Goal: Find specific page/section: Find specific page/section

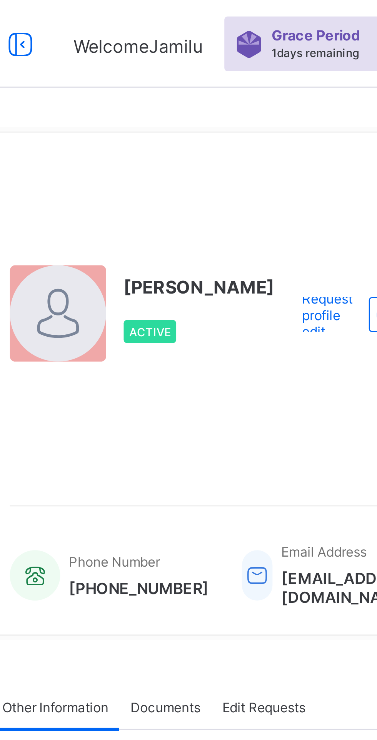
click at [205, 12] on span "Grace Period" at bounding box center [212, 13] width 31 height 6
click at [197, 13] on span "Grace Period" at bounding box center [212, 13] width 31 height 6
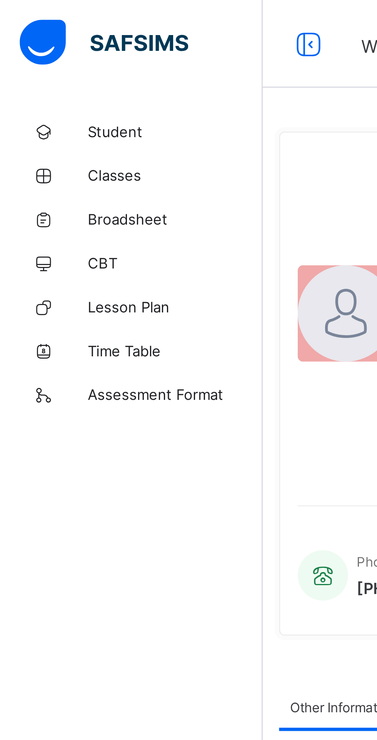
click at [32, 94] on span "CBT" at bounding box center [62, 92] width 62 height 6
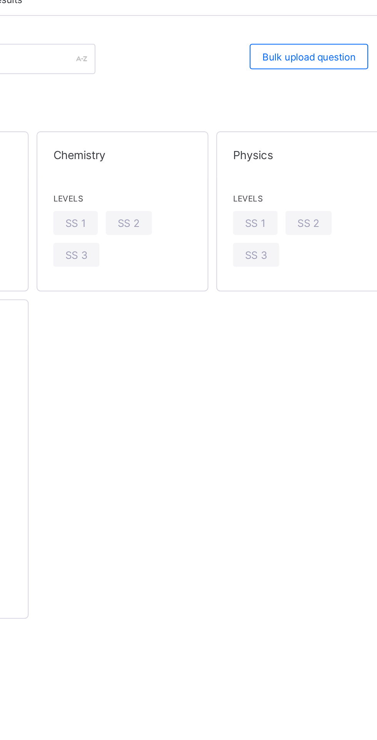
click at [303, 162] on div "SS 1" at bounding box center [299, 166] width 22 height 12
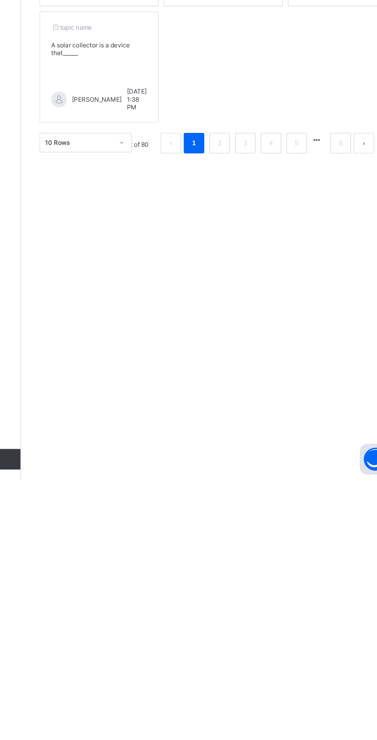
click at [280, 493] on link "4" at bounding box center [279, 488] width 7 height 10
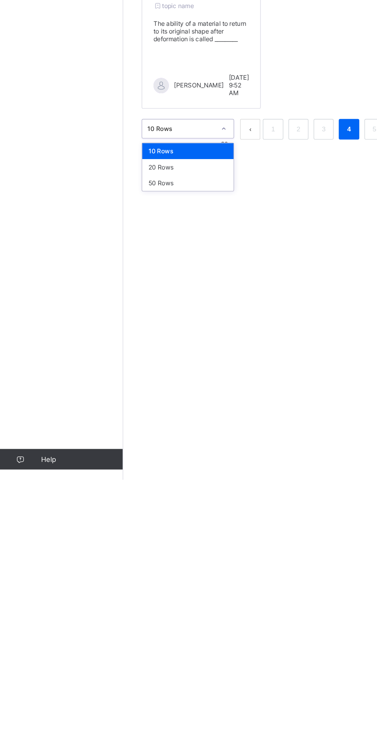
click at [147, 523] on div "50 Rows" at bounding box center [141, 517] width 69 height 12
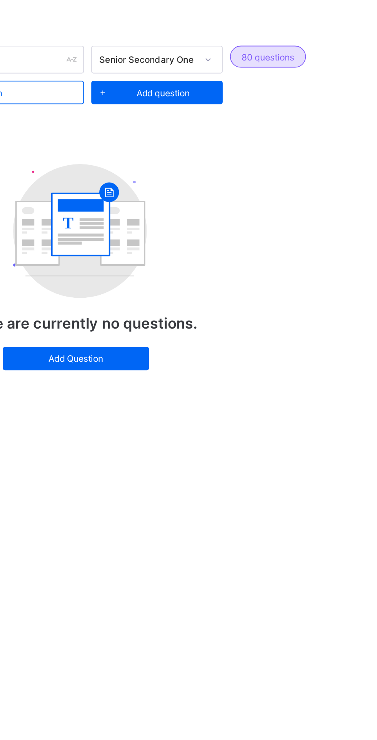
click at [346, 73] on div "80 questions" at bounding box center [334, 70] width 40 height 12
click at [344, 64] on div "80 questions" at bounding box center [334, 70] width 40 height 12
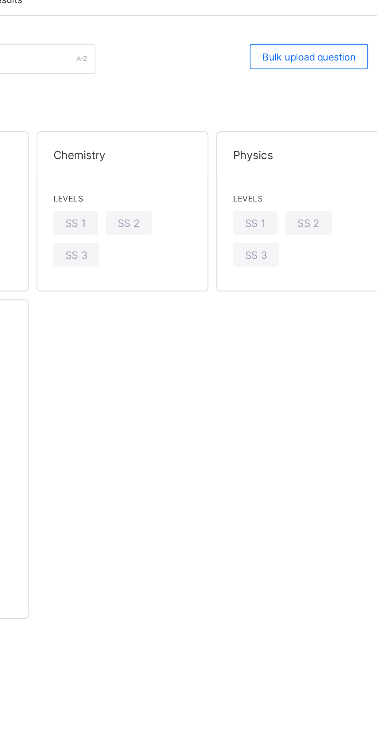
click at [214, 167] on span "SS 1" at bounding box center [212, 166] width 10 height 6
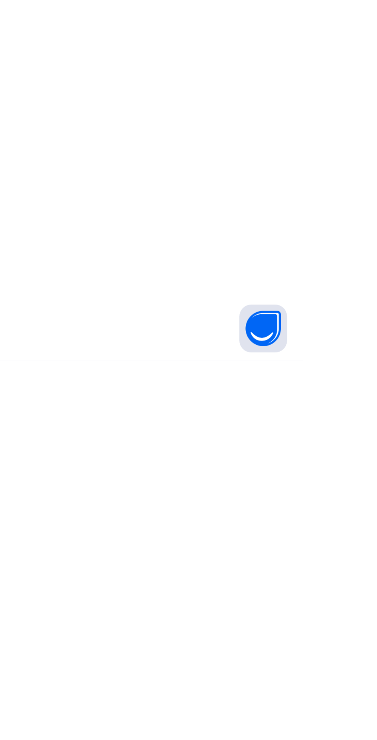
click at [332, 509] on link "8" at bounding box center [332, 504] width 7 height 10
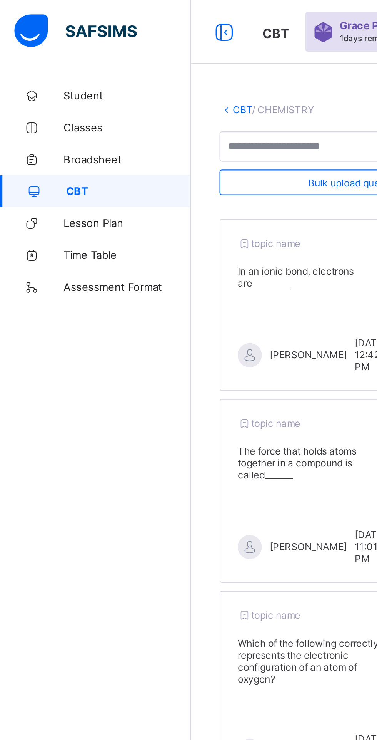
click at [54, 45] on span "Student" at bounding box center [62, 46] width 62 height 6
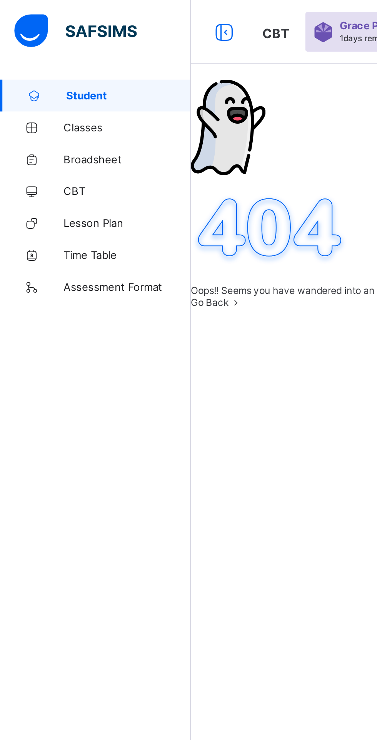
click at [34, 57] on link "Classes" at bounding box center [46, 61] width 92 height 15
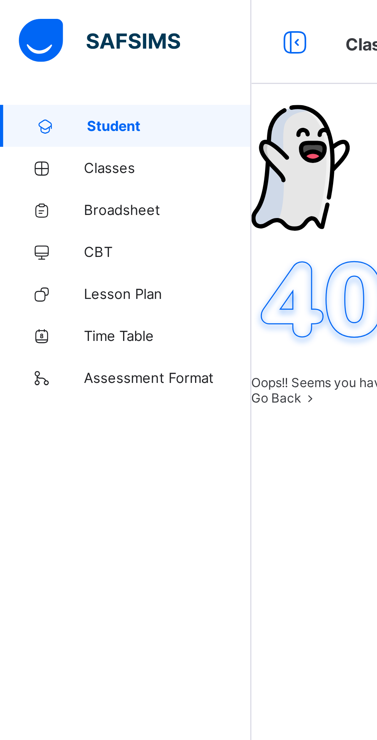
click at [36, 67] on link "Classes" at bounding box center [46, 61] width 92 height 15
